Goal: Task Accomplishment & Management: Complete application form

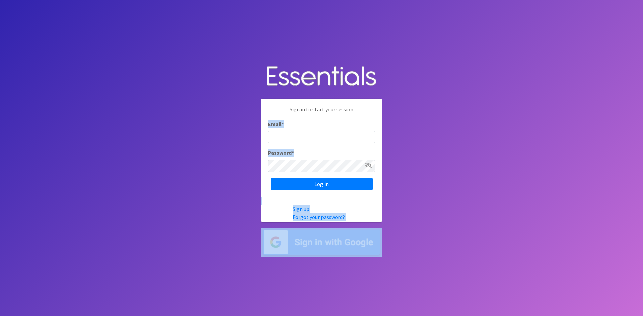
drag, startPoint x: 500, startPoint y: 102, endPoint x: 498, endPoint y: 248, distance: 146.0
click at [498, 248] on body "Sign in to start your session Email * Password * Log in Sign up Forgot your pas…" at bounding box center [321, 158] width 643 height 316
click at [498, 247] on body "Sign in to start your session Email * Password * Log in Sign up Forgot your pas…" at bounding box center [321, 158] width 643 height 316
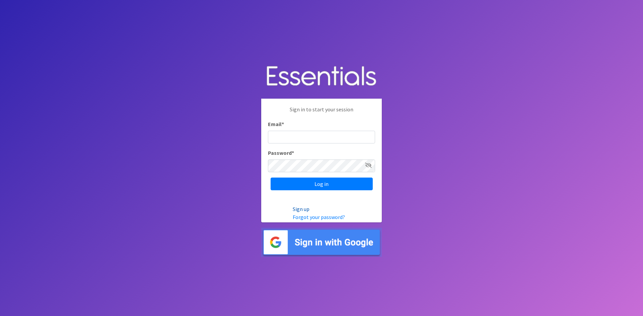
click at [296, 212] on link "Sign up" at bounding box center [301, 209] width 17 height 7
